Goal: Transaction & Acquisition: Purchase product/service

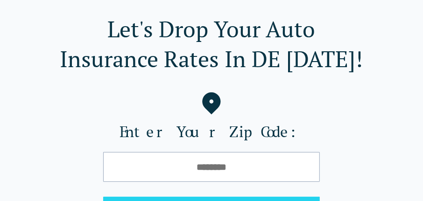
scroll to position [88, 0]
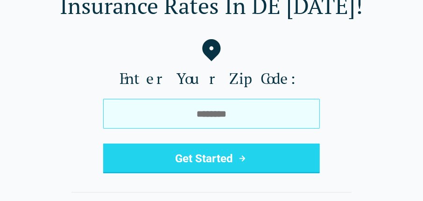
click at [148, 111] on input "tel" at bounding box center [211, 114] width 217 height 30
type input "*****"
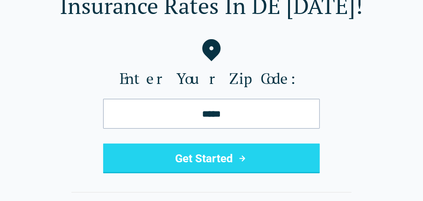
click at [213, 164] on button "Get Started" at bounding box center [211, 159] width 217 height 30
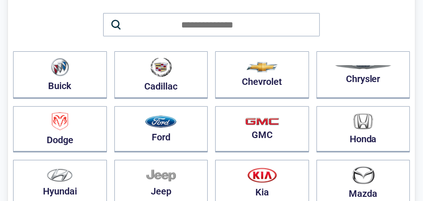
scroll to position [112, 0]
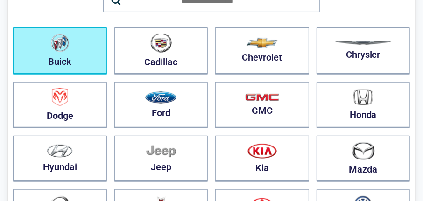
click at [105, 40] on button "Buick" at bounding box center [60, 51] width 94 height 48
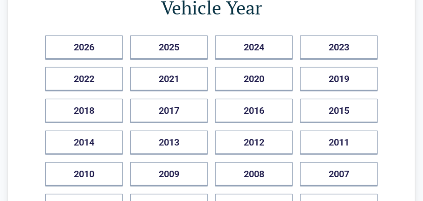
scroll to position [125, 0]
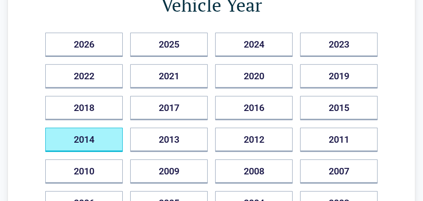
click at [70, 134] on button "2014" at bounding box center [83, 140] width 77 height 24
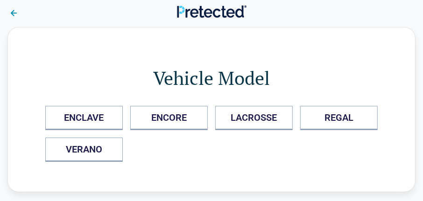
scroll to position [0, 0]
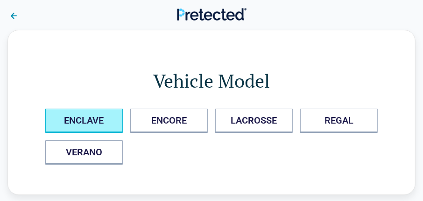
click at [96, 124] on button "ENCLAVE" at bounding box center [83, 121] width 77 height 24
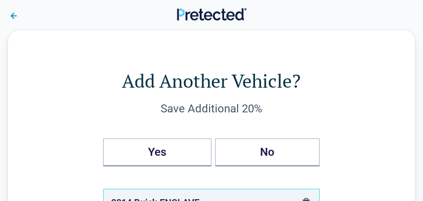
click at [187, 121] on div "Add Another Vehicle? Save Additional 20% Yes No 2014 , Buick ENCLAVE" at bounding box center [211, 142] width 332 height 148
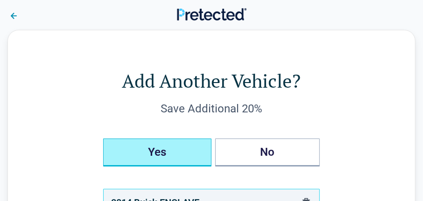
click at [174, 158] on button "Yes" at bounding box center [157, 153] width 108 height 28
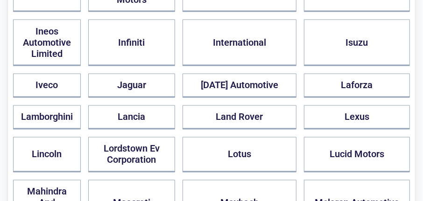
scroll to position [690, 0]
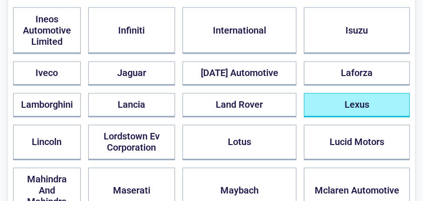
click at [353, 118] on button "Lexus" at bounding box center [357, 105] width 106 height 24
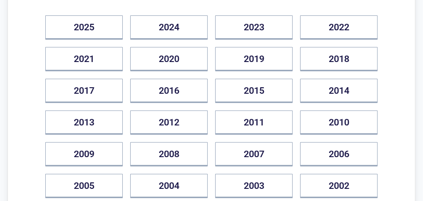
scroll to position [144, 0]
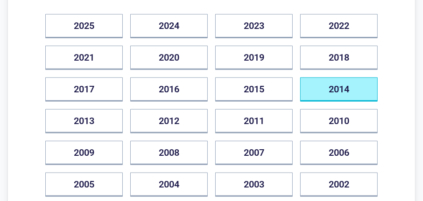
click at [341, 89] on button "2014" at bounding box center [338, 89] width 77 height 24
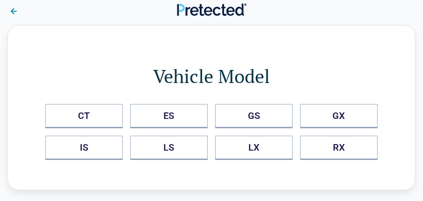
scroll to position [0, 0]
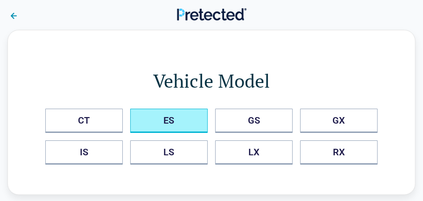
click at [149, 118] on button "ES" at bounding box center [168, 121] width 77 height 24
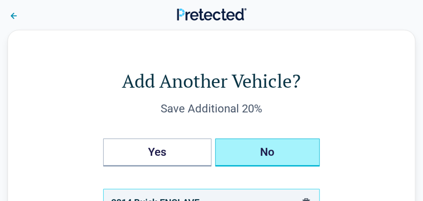
click at [264, 150] on button "No" at bounding box center [267, 153] width 105 height 28
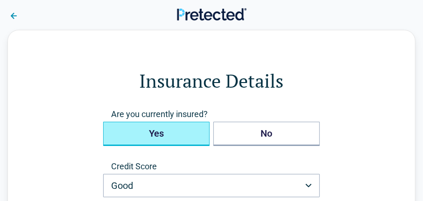
click at [167, 131] on button "Yes" at bounding box center [156, 134] width 106 height 24
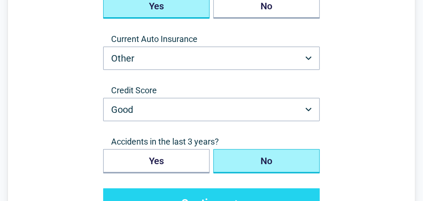
scroll to position [128, 0]
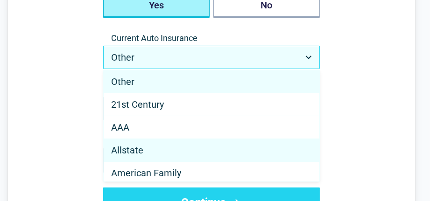
select select "********"
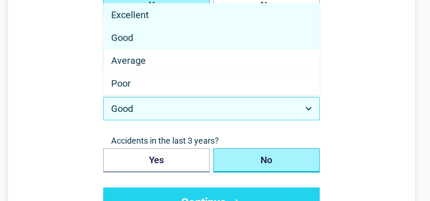
select select "*********"
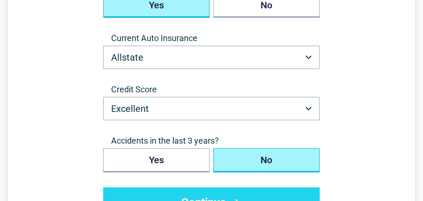
click at [238, 154] on button "No" at bounding box center [266, 160] width 106 height 24
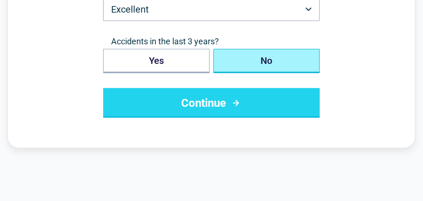
scroll to position [246, 0]
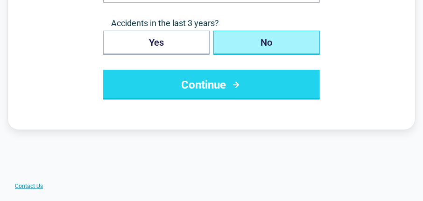
click at [227, 85] on button "Continue" at bounding box center [211, 85] width 217 height 30
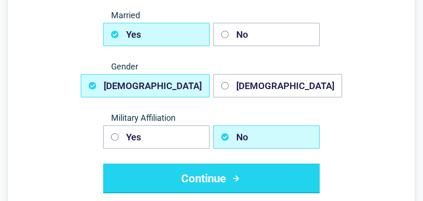
scroll to position [149, 0]
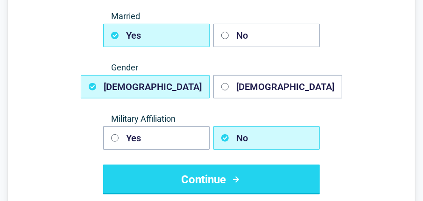
click at [234, 181] on icon "submit" at bounding box center [236, 179] width 12 height 11
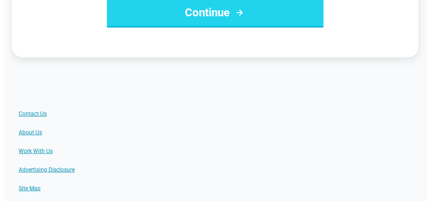
scroll to position [0, 0]
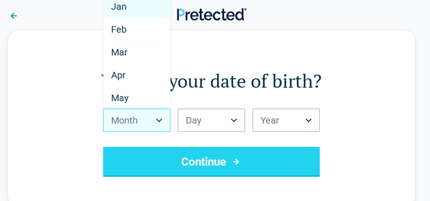
drag, startPoint x: 166, startPoint y: 14, endPoint x: 168, endPoint y: 54, distance: 40.2
click at [168, 54] on div "Jan Feb Mar Apr May Jun Jul Aug Sep Oct Nov Dec" at bounding box center [137, 50] width 66 height 111
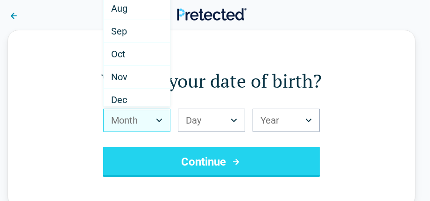
scroll to position [160, 0]
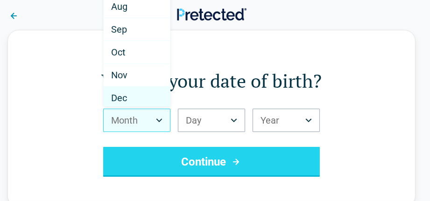
select select "**"
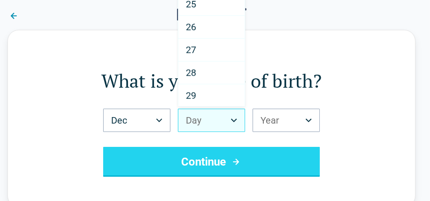
scroll to position [585, 0]
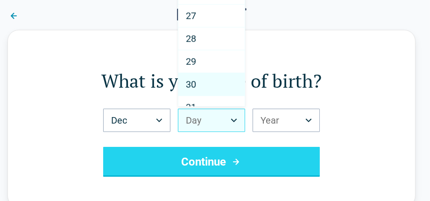
select select "**"
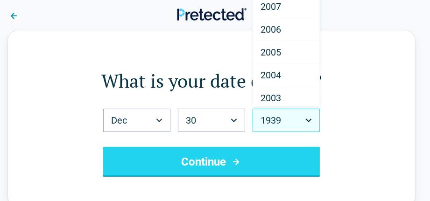
scroll to position [1453, 0]
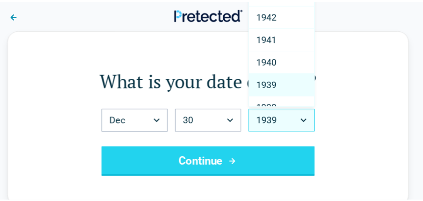
scroll to position [1380, 0]
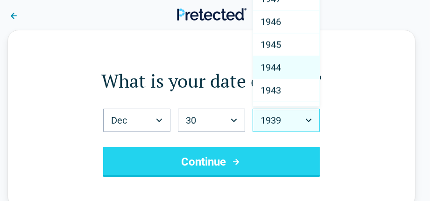
select select "****"
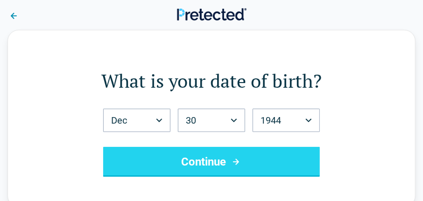
click at [225, 158] on button "Continue" at bounding box center [211, 162] width 217 height 30
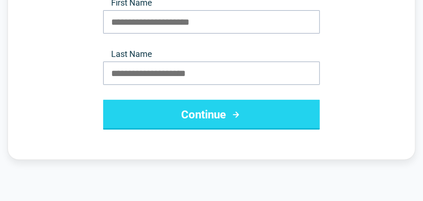
scroll to position [27, 0]
